Goal: Information Seeking & Learning: Learn about a topic

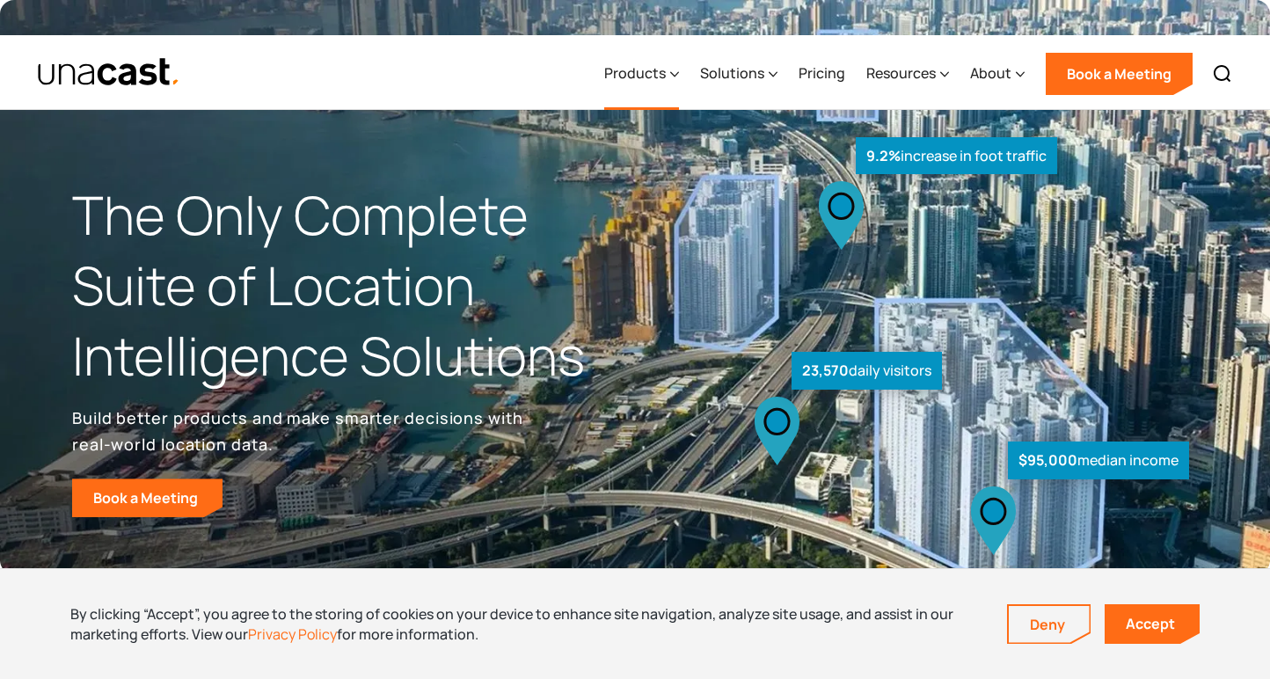
click at [655, 62] on div "Products" at bounding box center [635, 72] width 62 height 21
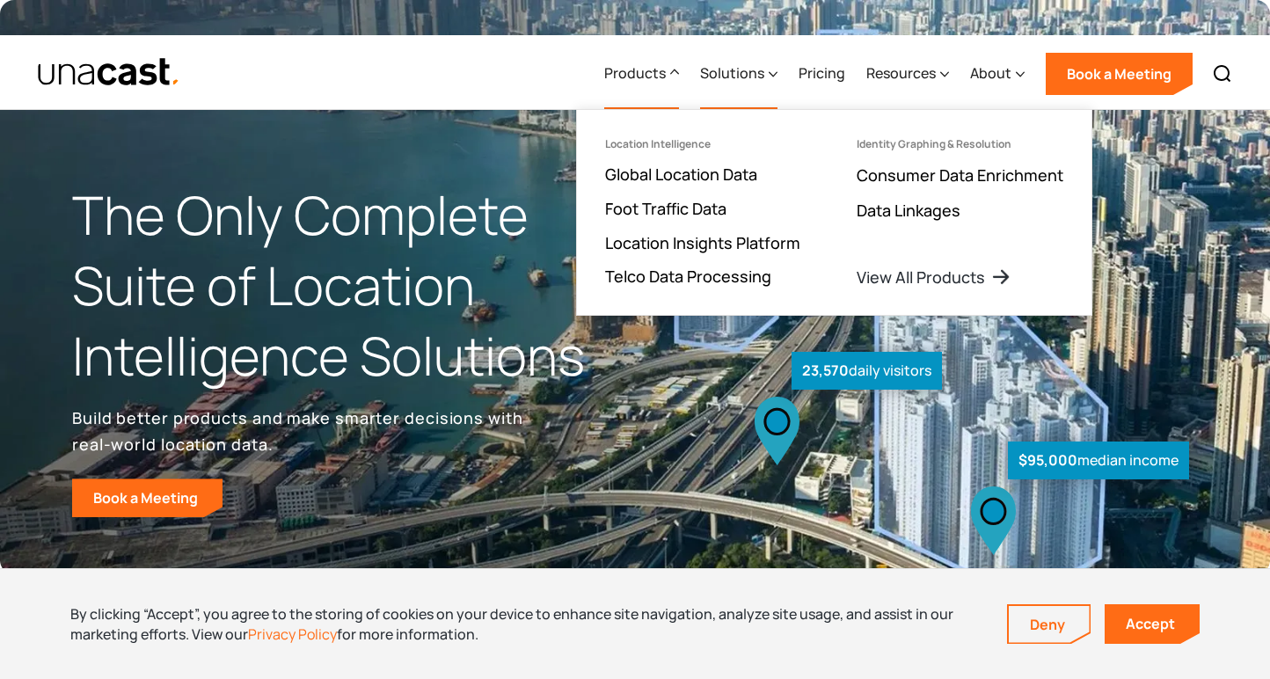
click at [742, 62] on div "Solutions" at bounding box center [732, 72] width 64 height 21
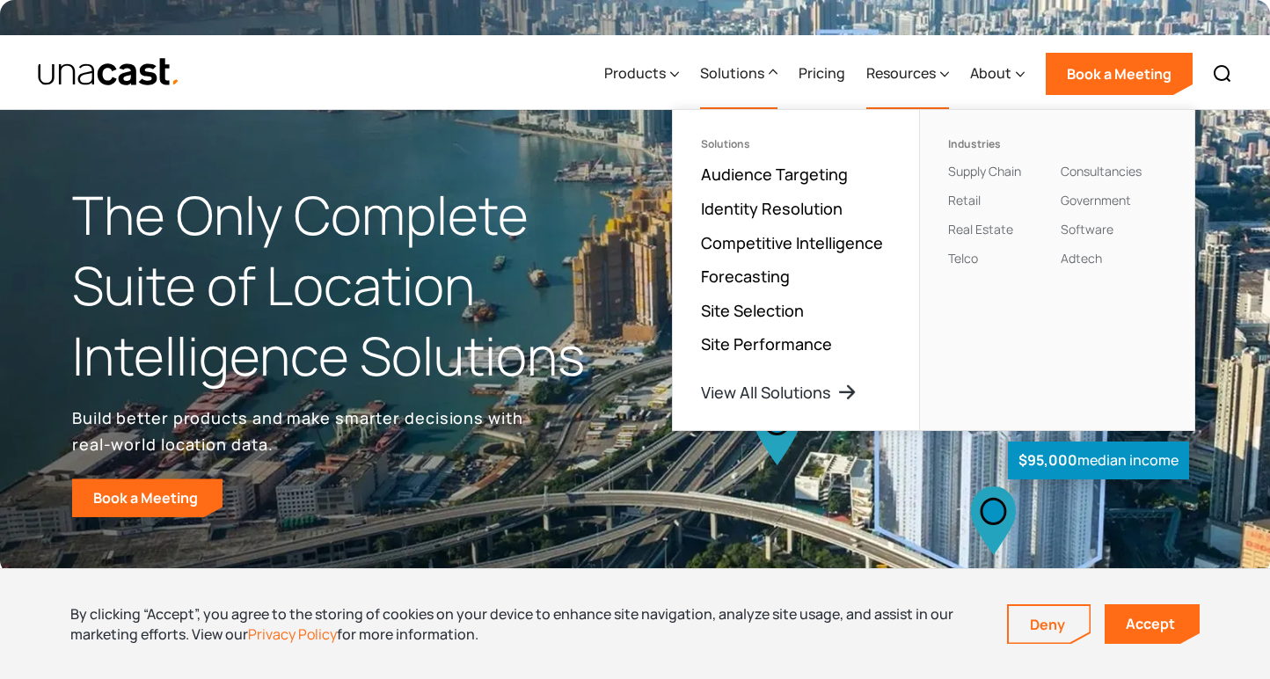
click at [928, 62] on div "Resources" at bounding box center [900, 72] width 69 height 21
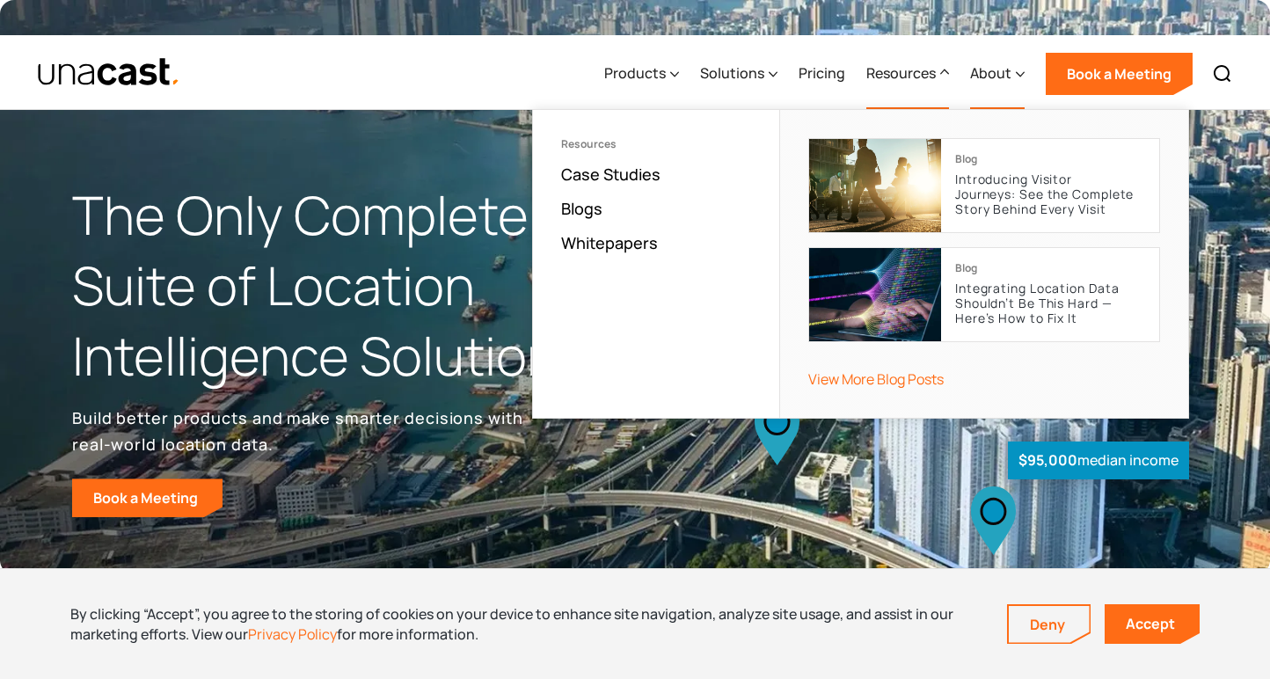
click at [1002, 62] on div "About" at bounding box center [990, 72] width 41 height 21
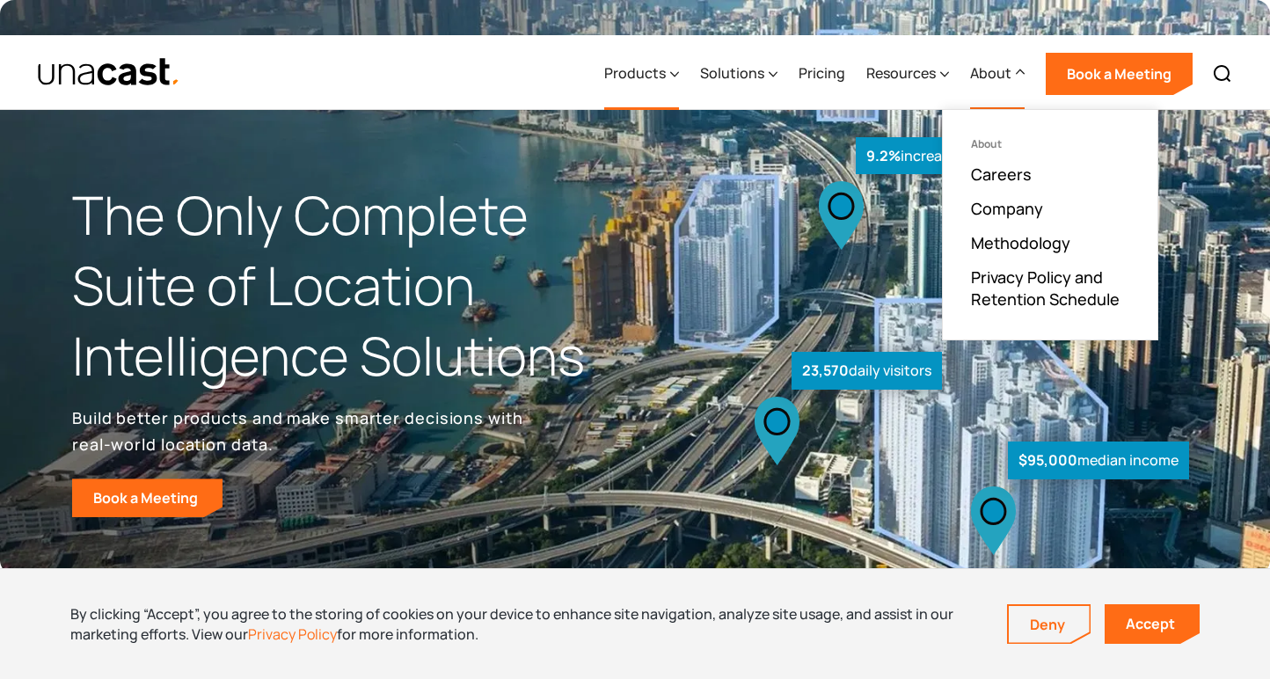
click at [627, 62] on div "Products" at bounding box center [635, 72] width 62 height 21
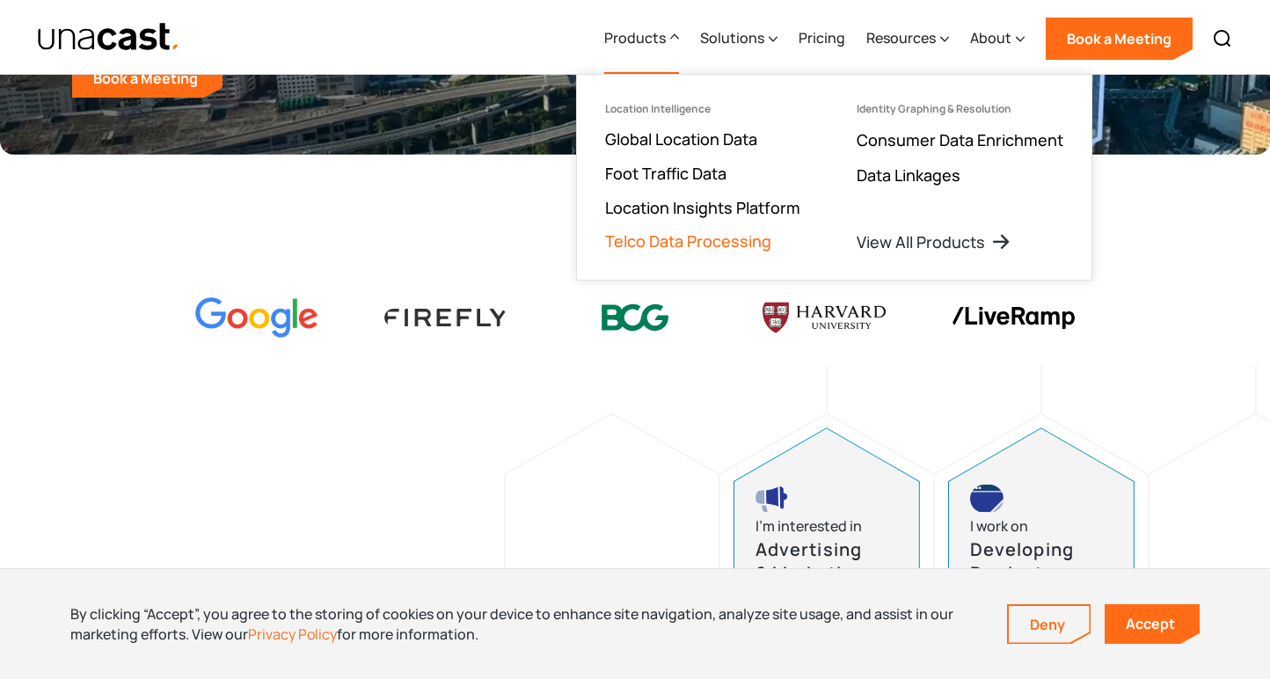
scroll to position [422, 0]
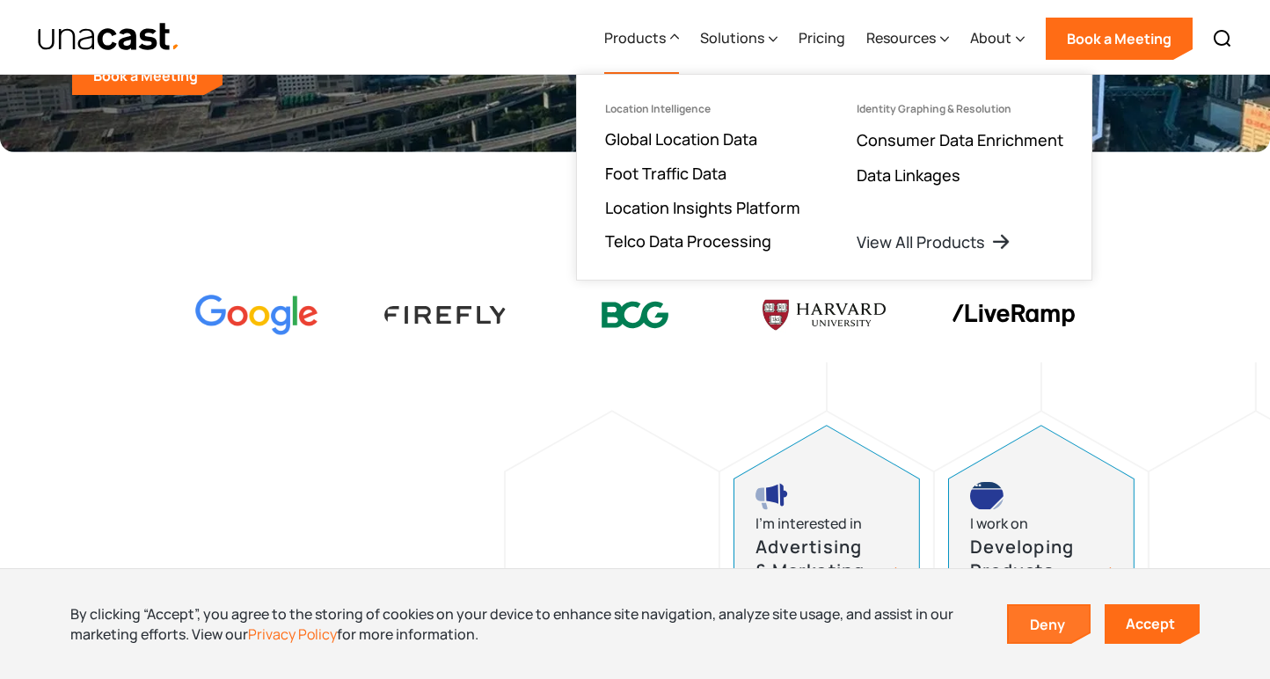
click at [1040, 622] on link "Deny" at bounding box center [1049, 624] width 81 height 37
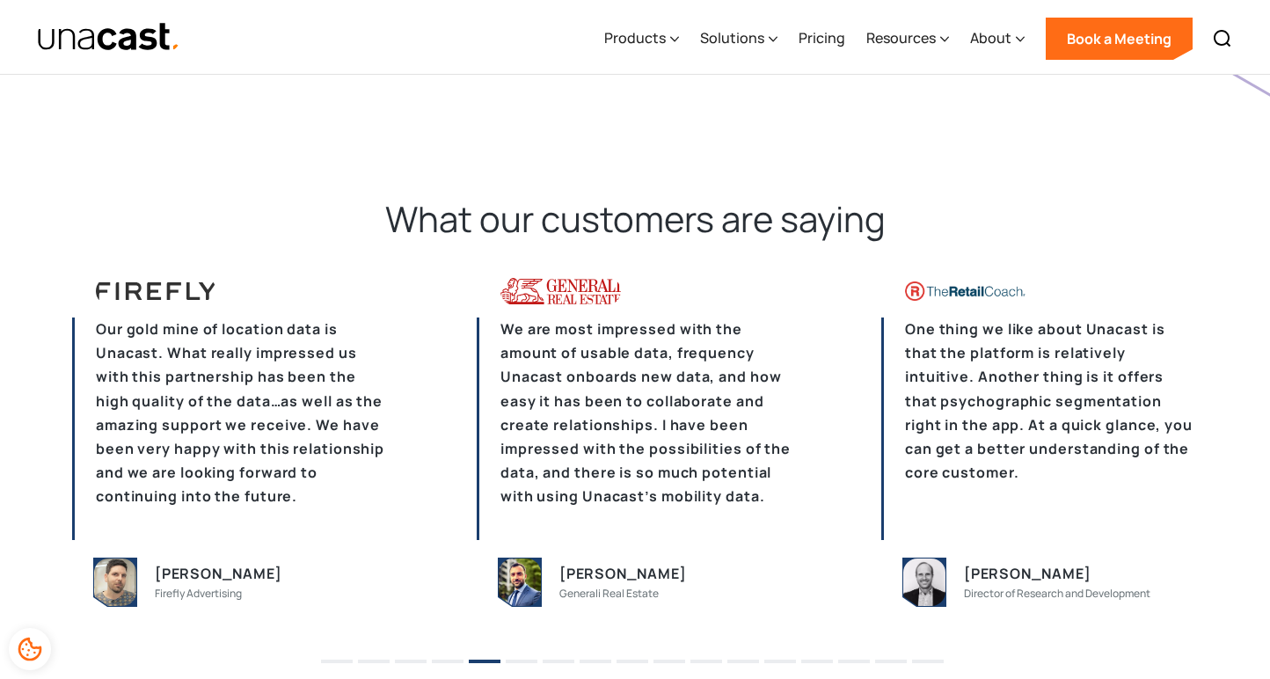
scroll to position [4271, 0]
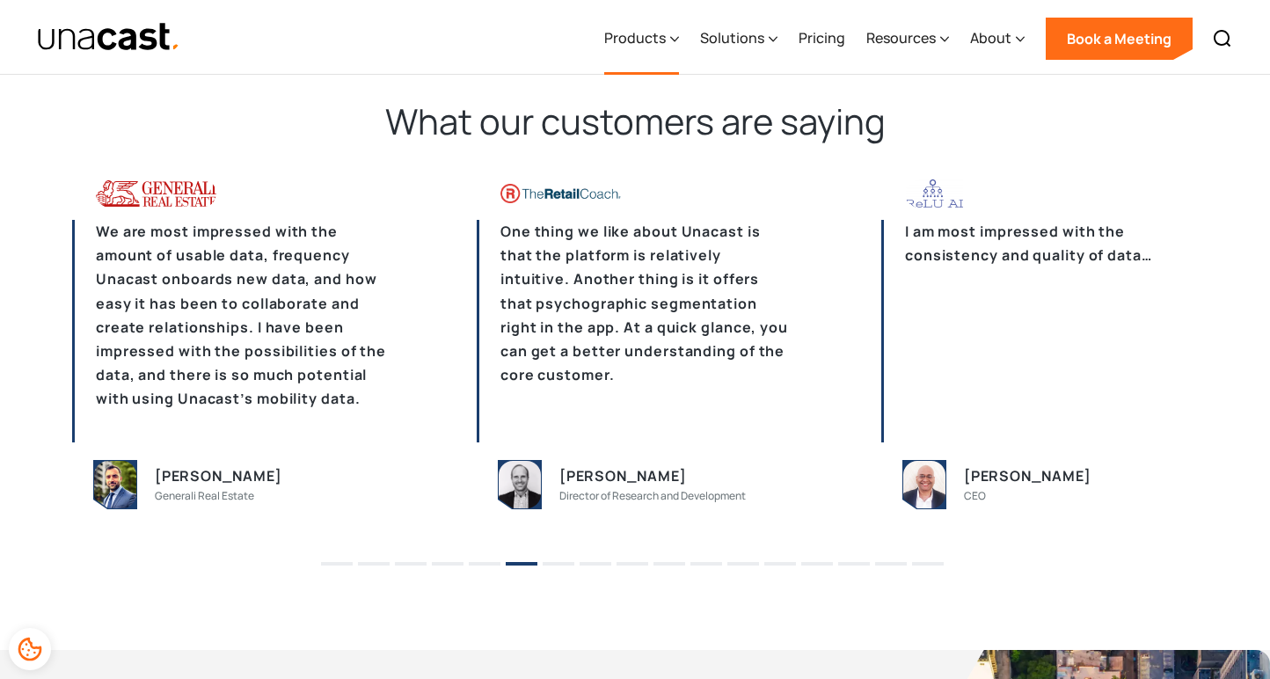
click at [630, 50] on div "Products" at bounding box center [641, 39] width 75 height 72
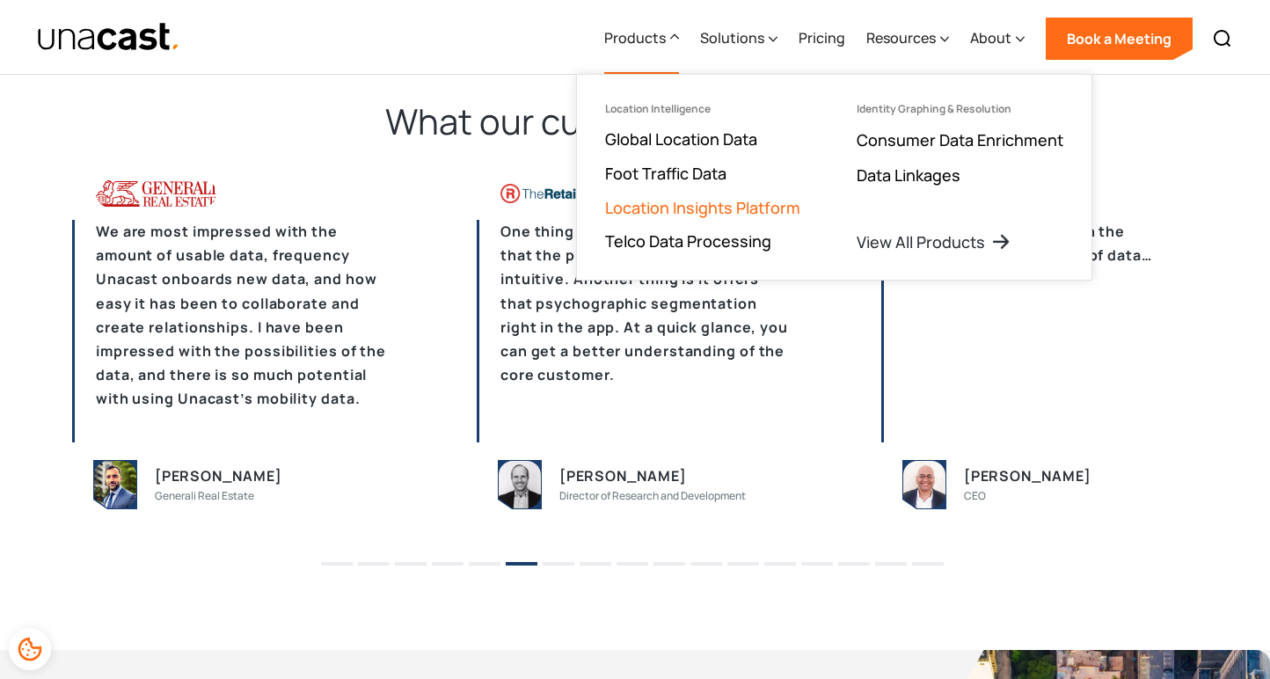
click at [703, 199] on link "Location Insights Platform" at bounding box center [702, 207] width 195 height 21
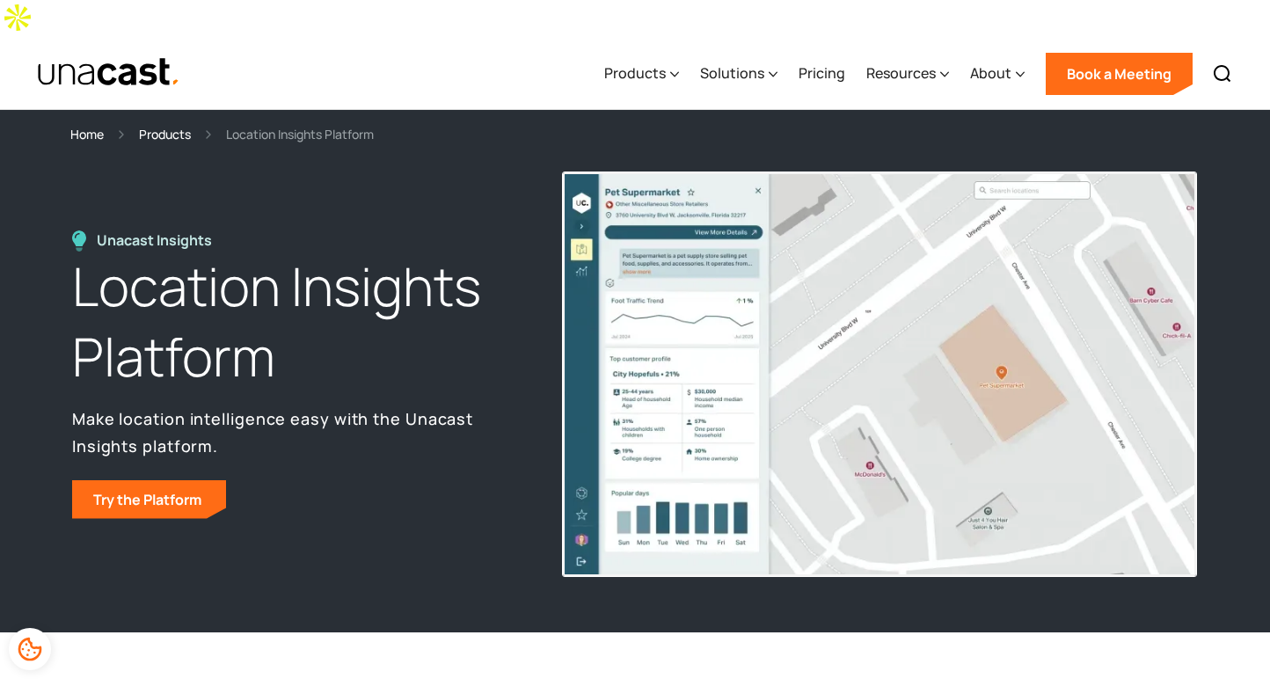
scroll to position [5207, 0]
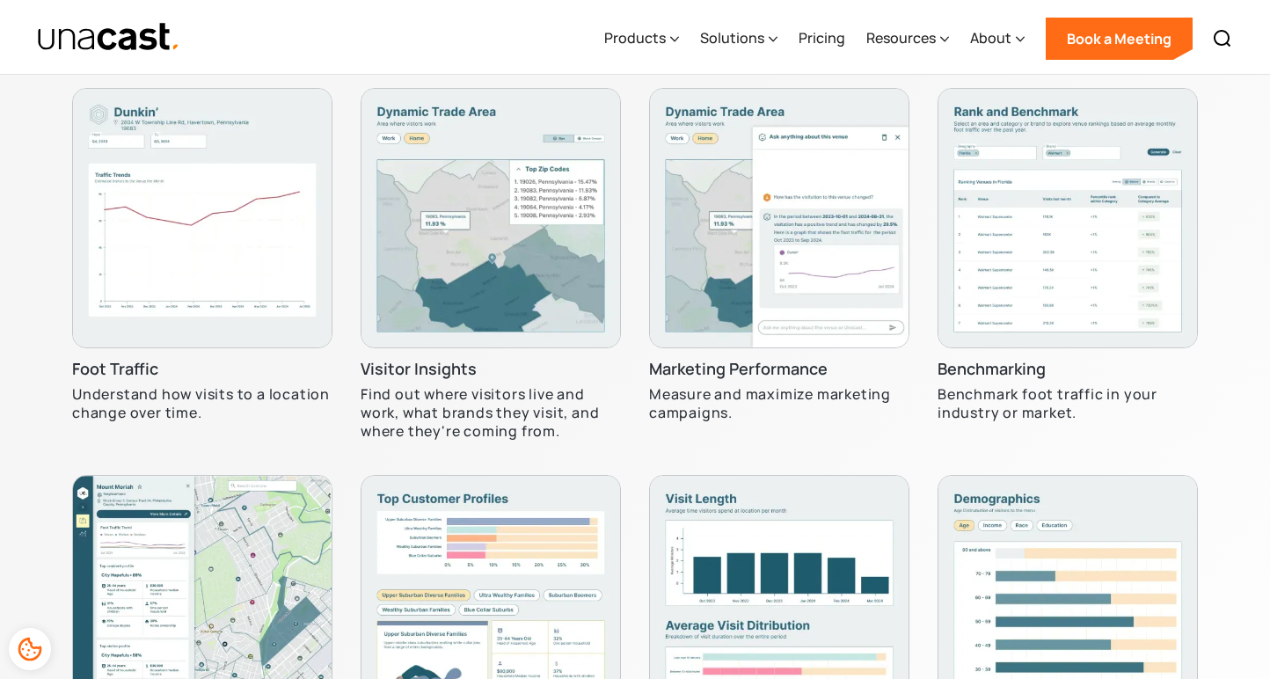
scroll to position [5319, 0]
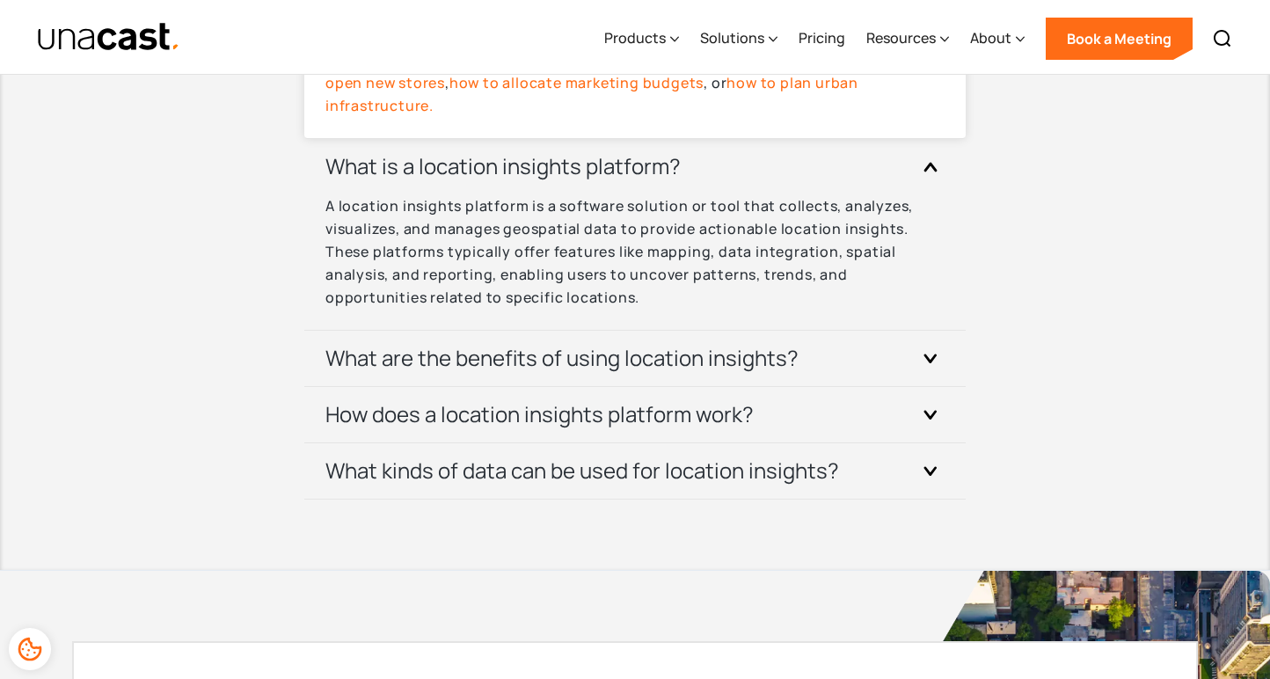
scroll to position [6481, 0]
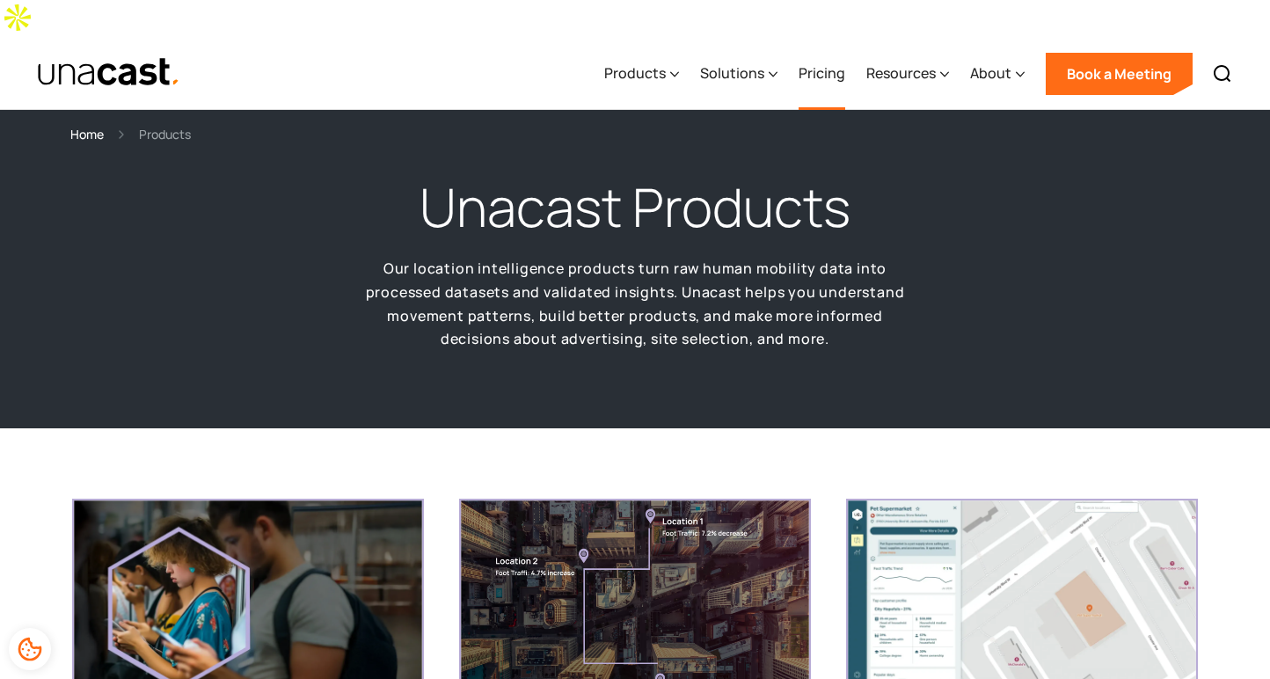
click at [815, 42] on link "Pricing" at bounding box center [822, 74] width 47 height 72
